Goal: Transaction & Acquisition: Purchase product/service

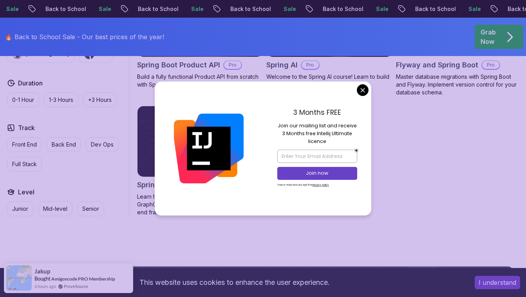
scroll to position [501, 0]
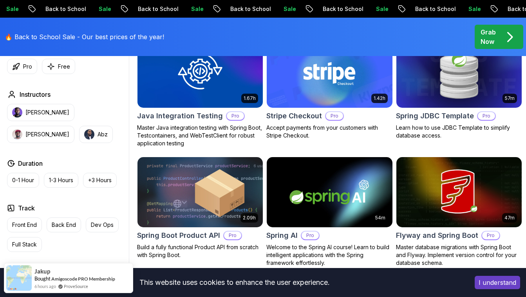
click at [361, 90] on body "Sale Back to School Sale Back to School Sale Back to School Sale Back to School…" at bounding box center [263, 152] width 526 height 1306
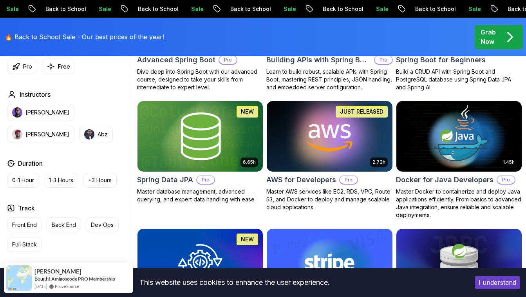
scroll to position [313, 0]
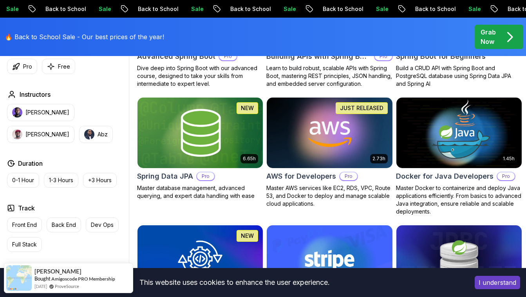
click at [462, 149] on img at bounding box center [459, 133] width 132 height 74
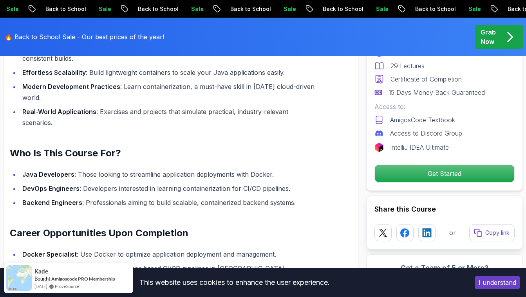
scroll to position [705, 0]
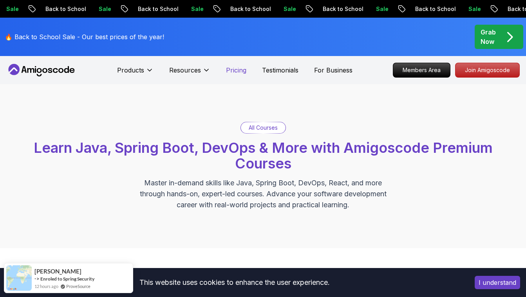
click at [229, 72] on p "Pricing" at bounding box center [236, 69] width 20 height 9
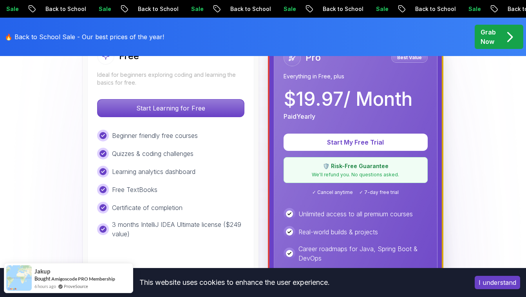
scroll to position [274, 0]
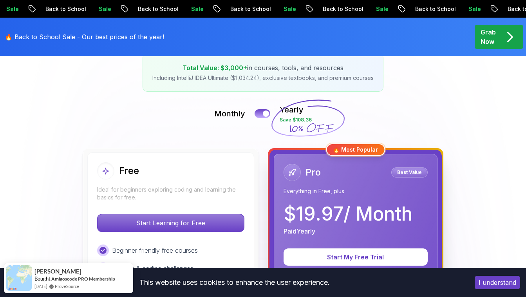
scroll to position [78, 0]
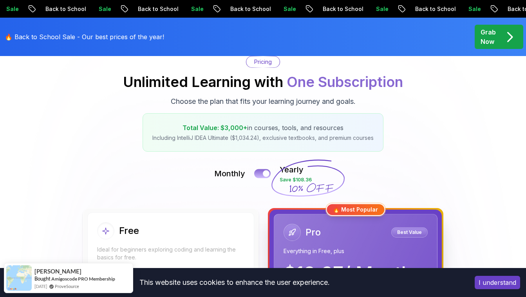
click at [258, 174] on button at bounding box center [262, 173] width 16 height 9
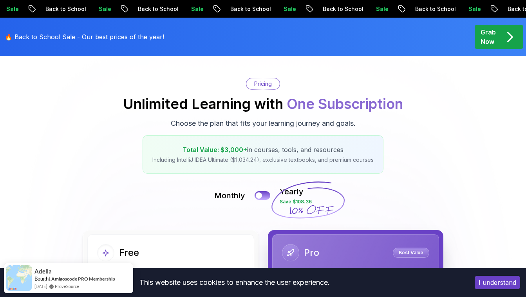
scroll to position [0, 0]
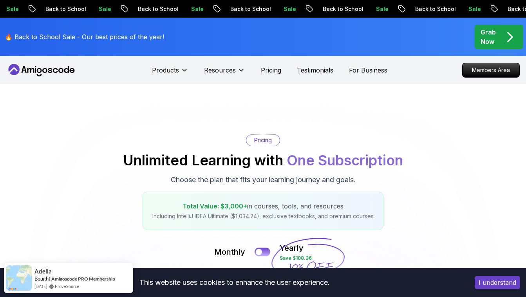
click at [488, 35] on p "Grab Now" at bounding box center [487, 36] width 15 height 19
click at [489, 49] on span "pre-order" at bounding box center [498, 37] width 49 height 24
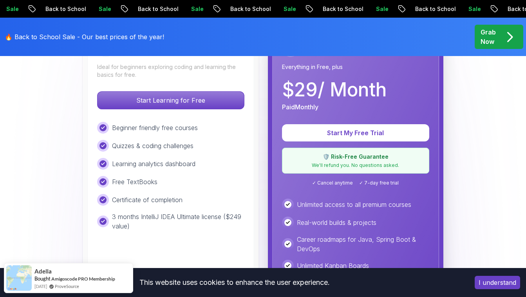
scroll to position [274, 0]
